Goal: Information Seeking & Learning: Understand process/instructions

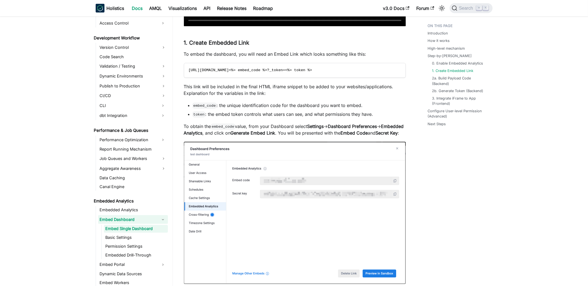
scroll to position [809, 0]
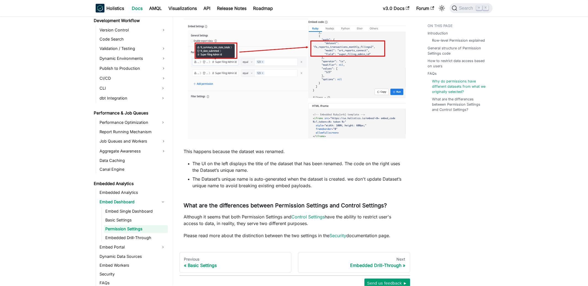
scroll to position [847, 0]
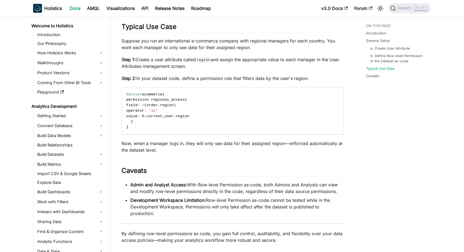
scroll to position [315, 0]
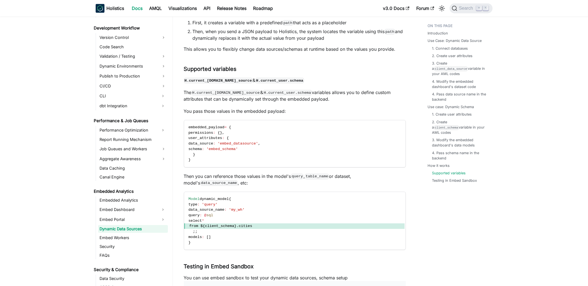
scroll to position [1336, 0]
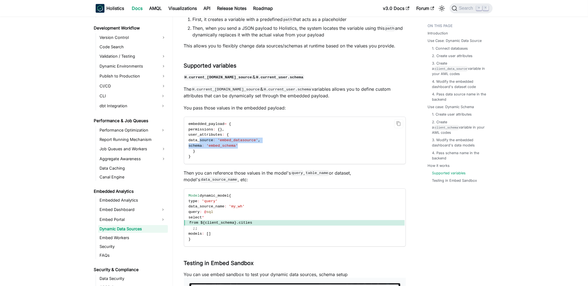
drag, startPoint x: 247, startPoint y: 149, endPoint x: 199, endPoint y: 140, distance: 48.8
click at [199, 140] on code "embedded_payload = { permissions : { } , user_attributes : { data_source : 'emb…" at bounding box center [294, 140] width 221 height 47
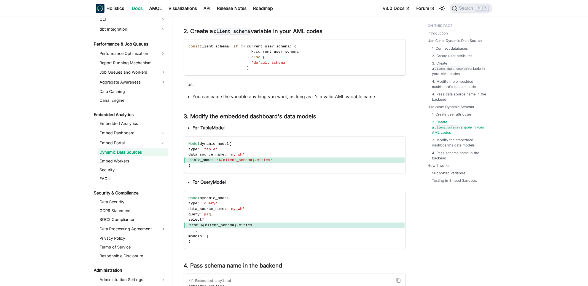
scroll to position [990, 0]
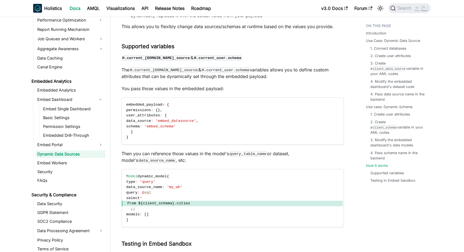
scroll to position [1405, 0]
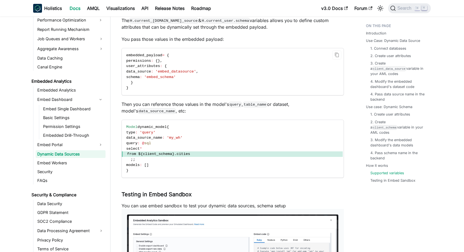
click at [196, 71] on span "'embed_datasource'" at bounding box center [175, 72] width 41 height 4
